Goal: Find contact information: Find contact information

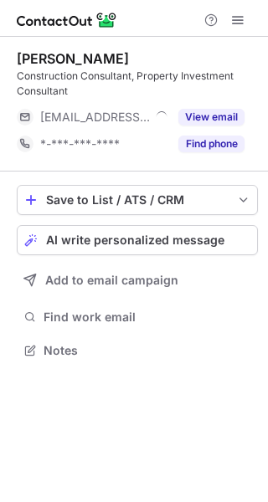
scroll to position [339, 268]
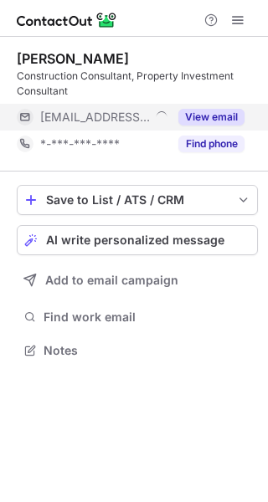
click at [207, 115] on button "View email" at bounding box center [211, 117] width 66 height 17
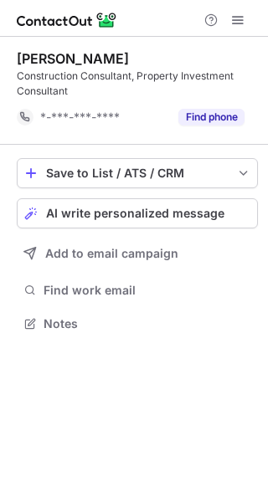
scroll to position [312, 268]
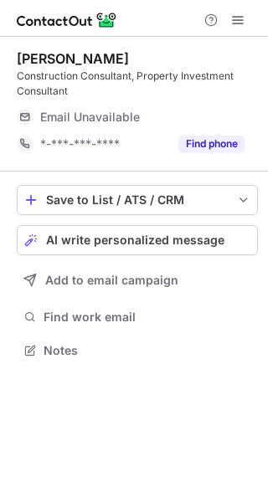
scroll to position [339, 268]
